Goal: Task Accomplishment & Management: Manage account settings

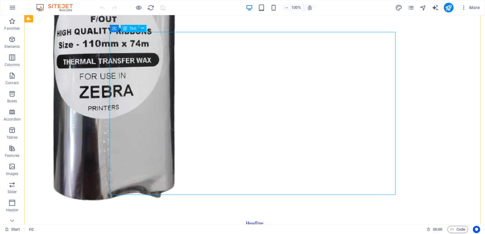
scroll to position [1329, 0]
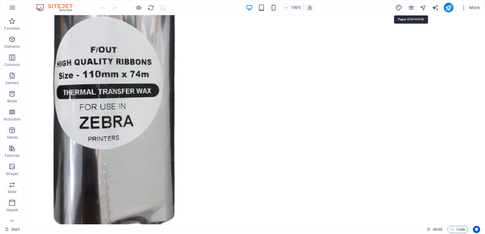
click at [412, 6] on icon "pages" at bounding box center [410, 7] width 7 height 7
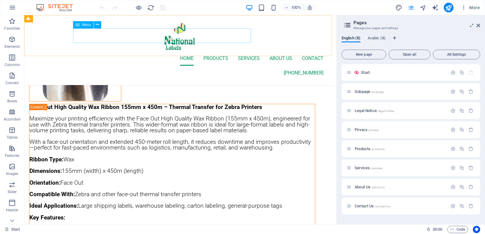
click at [132, 51] on nav "Home Products services About Us contact" at bounding box center [180, 58] width 286 height 15
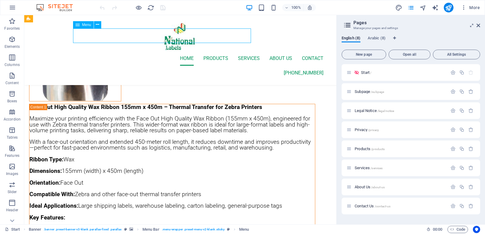
click at [132, 51] on nav "Home Products services About Us contact" at bounding box center [180, 58] width 286 height 15
select select
select select "12"
select select
select select "13"
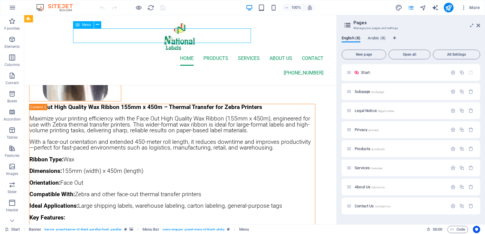
select select
select select "14"
select select
select select "15"
select select
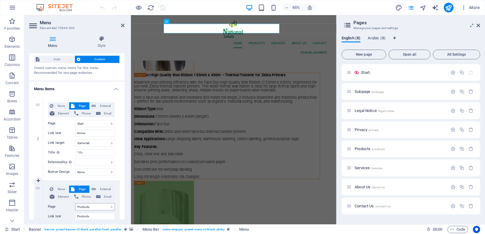
scroll to position [0, 0]
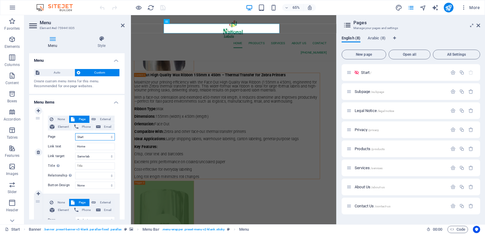
click at [95, 137] on select "Start Subpage Legal Notice Privacy Products Services About Us Contact Us Start …" at bounding box center [95, 136] width 40 height 7
click at [114, 142] on div "None Page External Element Phone Email Page Start Subpage Legal Notice Privacy …" at bounding box center [81, 152] width 77 height 83
click at [99, 138] on select "Start Subpage Legal Notice Privacy Products Services About Us Contact Us Start …" at bounding box center [95, 136] width 40 height 7
click at [117, 139] on div "None Page External Element Phone Email Page Start Subpage Legal Notice Privacy …" at bounding box center [81, 152] width 77 height 83
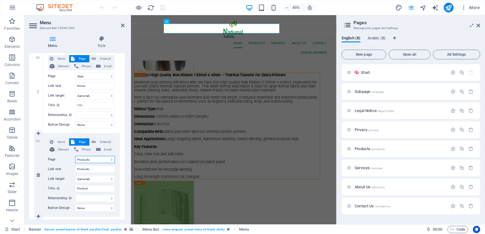
click at [94, 160] on select "Start Subpage Legal Notice Privacy Products Services About Us Contact Us Start …" at bounding box center [95, 159] width 40 height 7
select select "4"
click at [75, 156] on select "Start Subpage Legal Notice Privacy Products Services About Us Contact Us Start …" at bounding box center [95, 159] width 40 height 7
select select
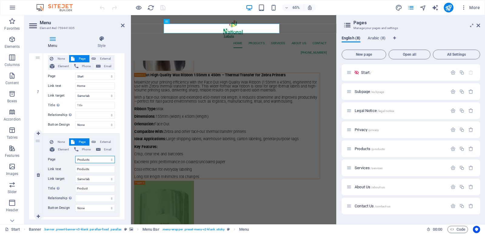
select select
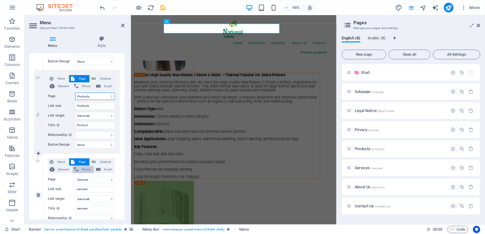
scroll to position [152, 0]
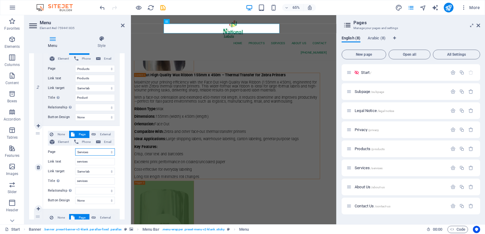
click at [93, 153] on select "Start Subpage Legal Notice Privacy Products Services About Us Contact Us Start …" at bounding box center [95, 152] width 40 height 7
select select "5"
click at [75, 149] on select "Start Subpage Legal Notice Privacy Products Services About Us Contact Us Start …" at bounding box center [95, 152] width 40 height 7
select select
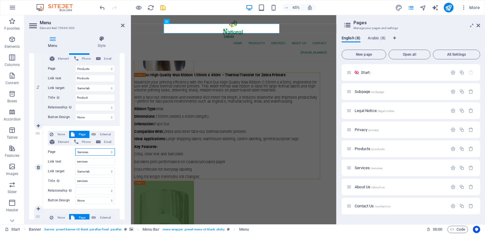
select select
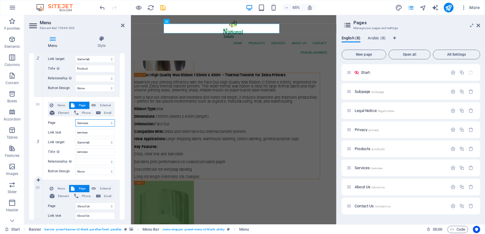
scroll to position [242, 0]
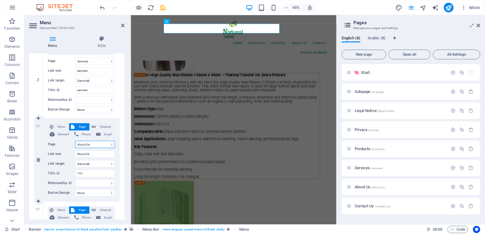
click at [93, 146] on select "Start Subpage Legal Notice Privacy Products Services About Us Contact Us Start …" at bounding box center [95, 144] width 40 height 7
select select "6"
click at [75, 141] on select "Start Subpage Legal Notice Privacy Products Services About Us Contact Us Start …" at bounding box center [95, 144] width 40 height 7
select select
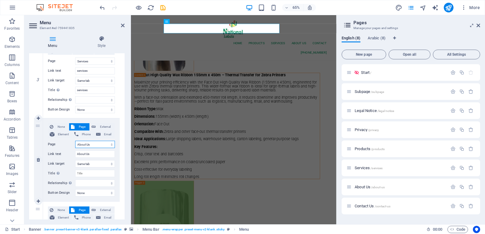
select select
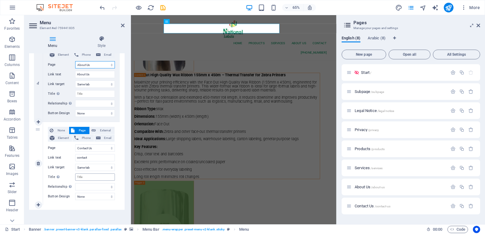
scroll to position [325, 0]
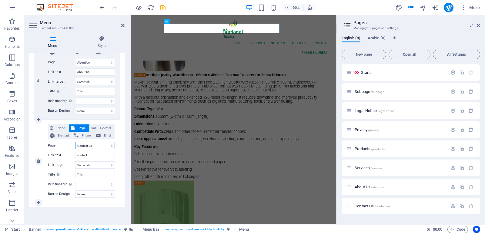
click at [92, 146] on select "Start Subpage Legal Notice Privacy Products Services About Us Contact Us Start …" at bounding box center [95, 145] width 40 height 7
select select "7"
click at [75, 142] on select "Start Subpage Legal Notice Privacy Products Services About Us Contact Us Start …" at bounding box center [95, 145] width 40 height 7
select select
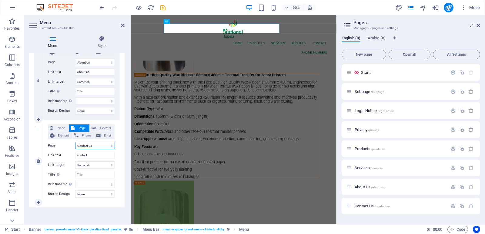
select select
click at [161, 8] on icon "save" at bounding box center [162, 7] width 7 height 7
checkbox input "false"
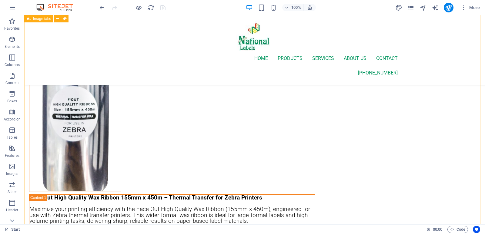
scroll to position [1238, 0]
click at [450, 7] on icon "publish" at bounding box center [448, 7] width 7 height 7
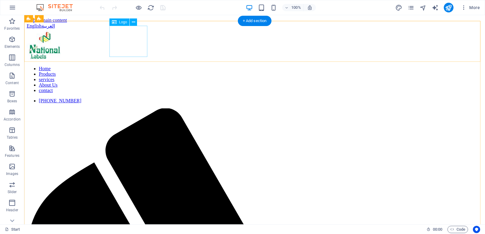
click at [120, 46] on div at bounding box center [255, 45] width 456 height 32
select select "px"
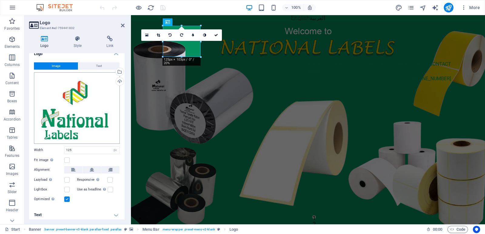
scroll to position [8, 0]
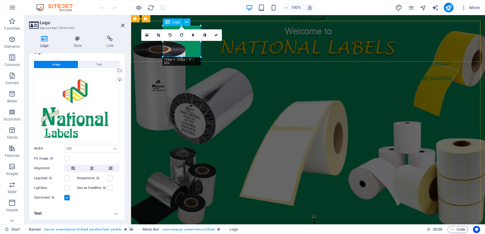
click at [179, 47] on div at bounding box center [308, 41] width 286 height 31
click at [182, 46] on div at bounding box center [308, 41] width 286 height 31
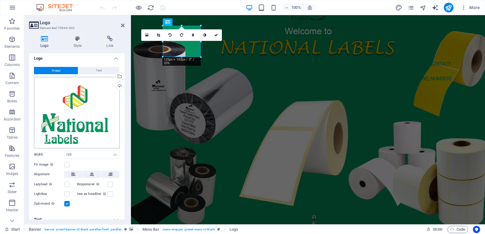
scroll to position [0, 0]
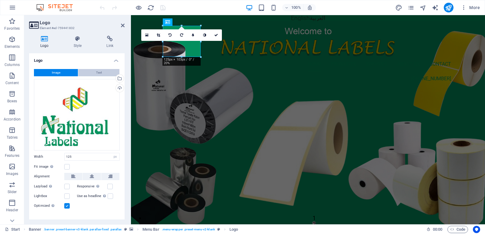
click at [90, 73] on button "Text" at bounding box center [98, 72] width 41 height 7
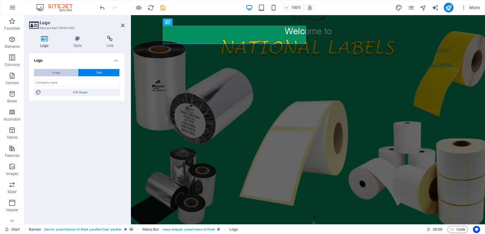
click at [59, 69] on span "Image" at bounding box center [56, 72] width 8 height 7
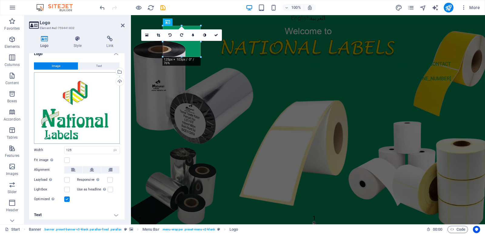
scroll to position [8, 0]
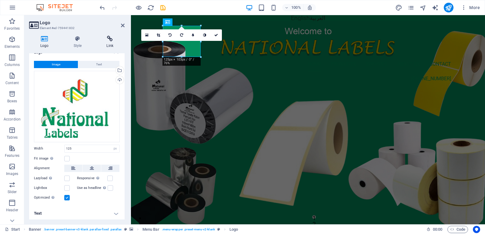
click at [112, 42] on h4 "Link" at bounding box center [109, 42] width 29 height 13
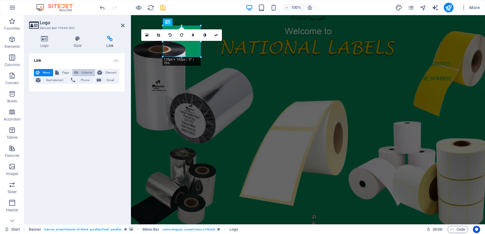
click at [88, 73] on span "External" at bounding box center [86, 72] width 13 height 7
select select "blank"
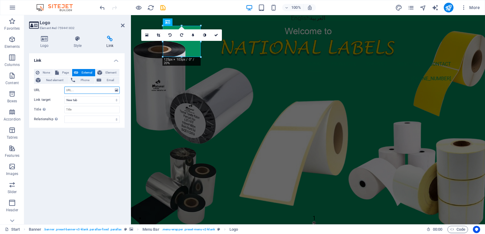
paste input "[URL][DOMAIN_NAME]"
type input "[URL][DOMAIN_NAME]"
click at [83, 142] on div "Link None Page External Element Next element Phone Email Page Start Subpage Leg…" at bounding box center [76, 136] width 95 height 166
click at [163, 7] on icon "save" at bounding box center [162, 7] width 7 height 7
checkbox input "false"
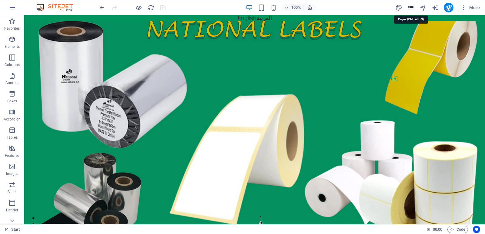
click at [410, 8] on icon "pages" at bounding box center [410, 7] width 7 height 7
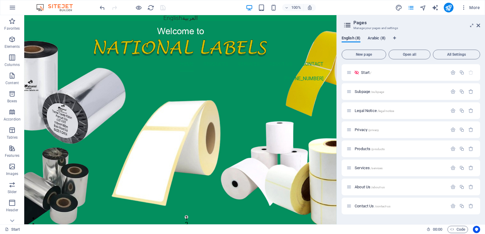
click at [377, 39] on span "Arabic (8)" at bounding box center [377, 39] width 18 height 8
click at [361, 74] on span "Start /" at bounding box center [360, 72] width 10 height 5
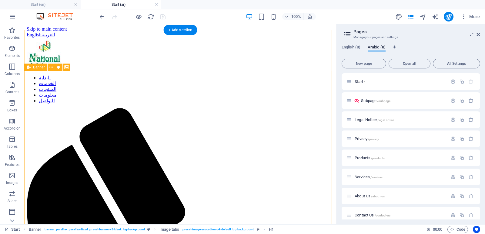
scroll to position [0, 0]
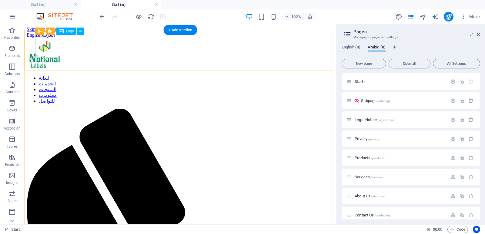
click at [53, 55] on div at bounding box center [180, 54] width 307 height 32
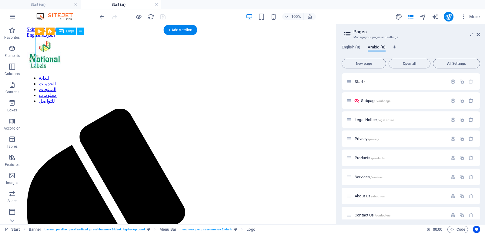
click at [53, 55] on div at bounding box center [180, 54] width 307 height 32
select select "px"
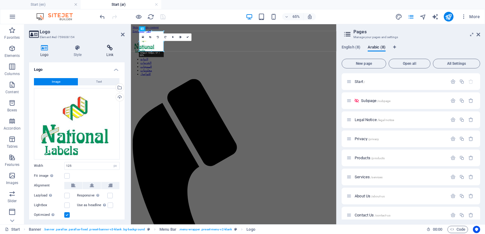
click at [109, 56] on h4 "Link" at bounding box center [109, 51] width 29 height 13
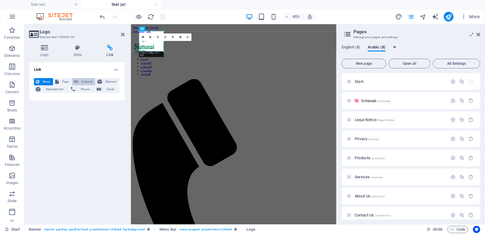
click at [89, 81] on span "External" at bounding box center [86, 81] width 13 height 7
select select "blank"
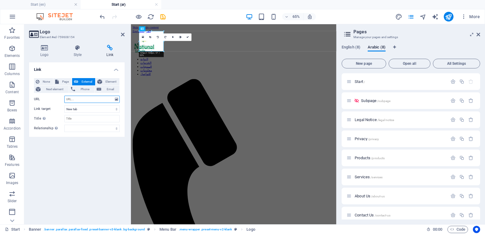
click at [82, 101] on input "URL" at bounding box center [91, 99] width 55 height 7
paste input "[URL][DOMAIN_NAME]"
type input "[URL][DOMAIN_NAME]"
click at [94, 156] on div "Link None Page External Element Next element Phone Email Page Start Subpage Leg…" at bounding box center [76, 140] width 95 height 157
click at [163, 16] on icon "save" at bounding box center [162, 16] width 7 height 7
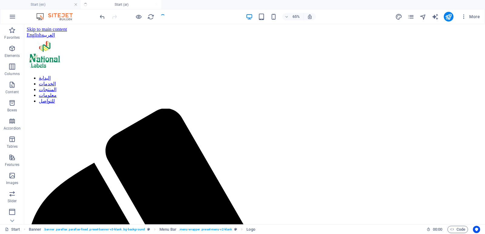
checkbox input "false"
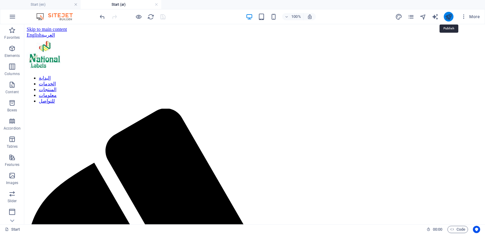
click at [447, 16] on icon "publish" at bounding box center [448, 16] width 7 height 7
